Goal: Task Accomplishment & Management: Manage account settings

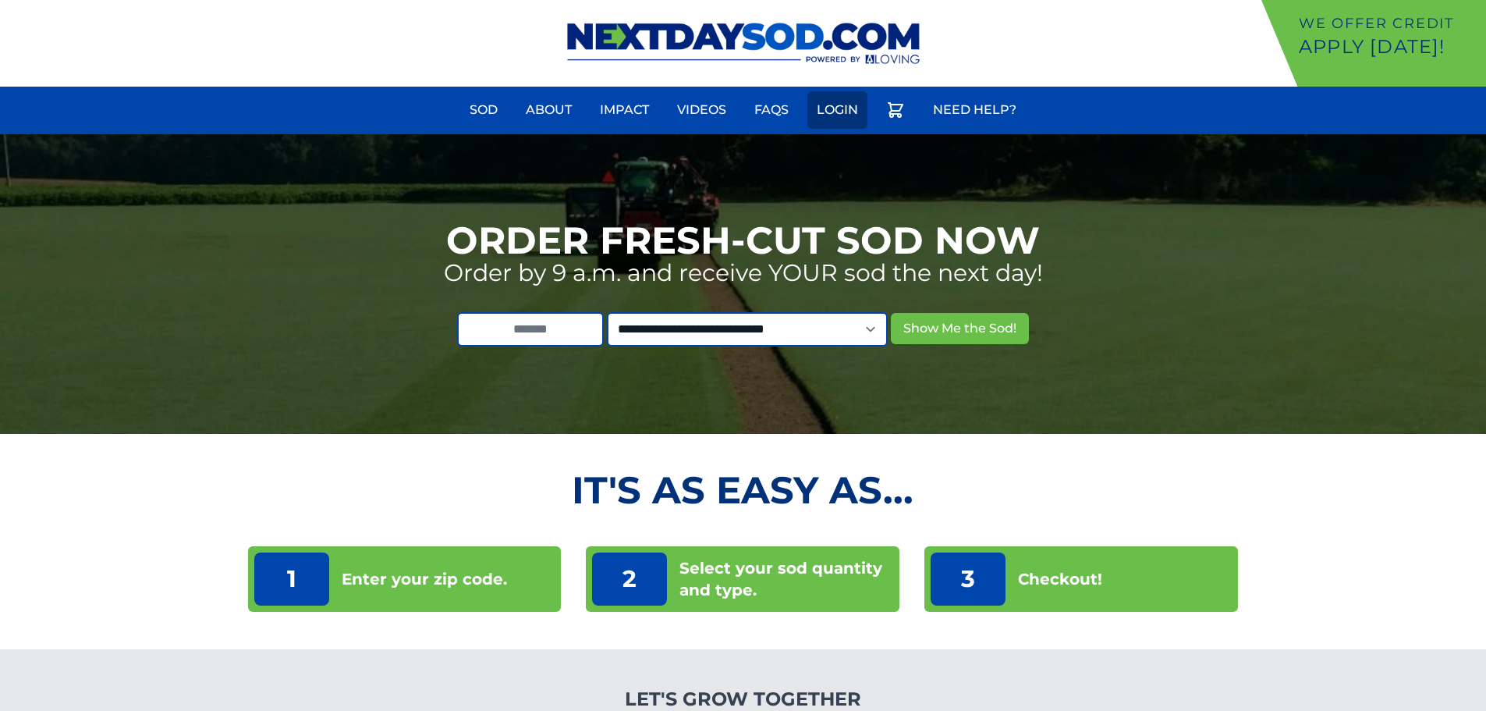
click at [813, 117] on link "Login" at bounding box center [837, 109] width 60 height 37
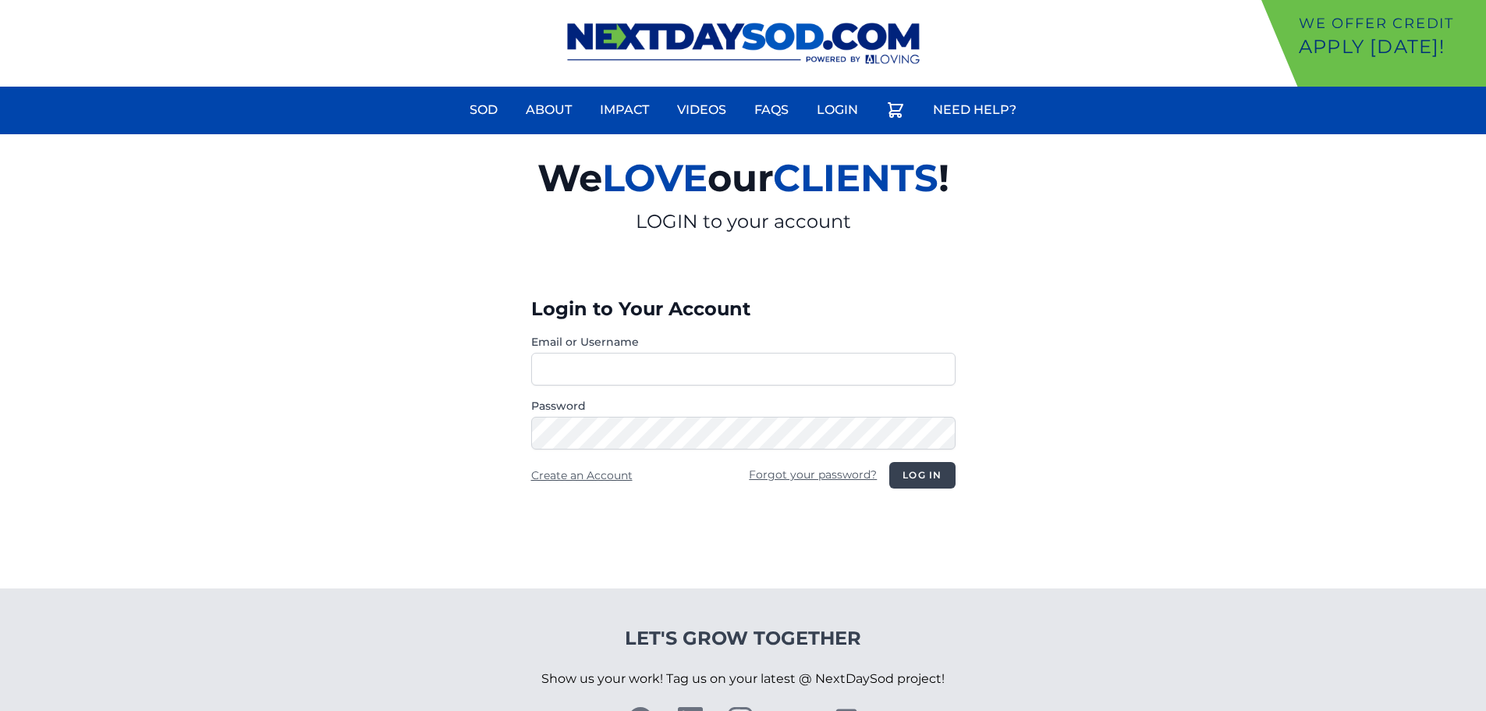
type input "**********"
click at [943, 481] on button "Log in" at bounding box center [922, 475] width 66 height 27
